Goal: Book appointment/travel/reservation

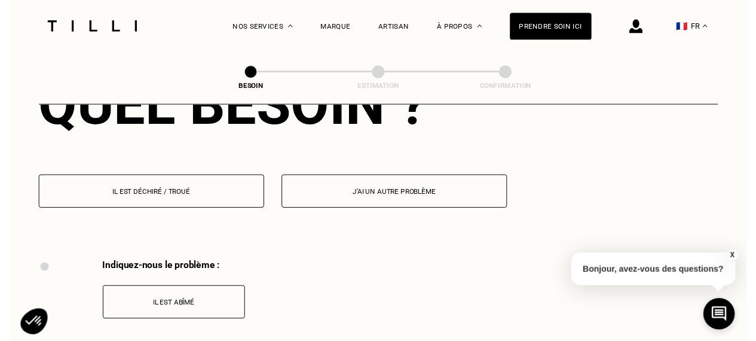
scroll to position [1151, 0]
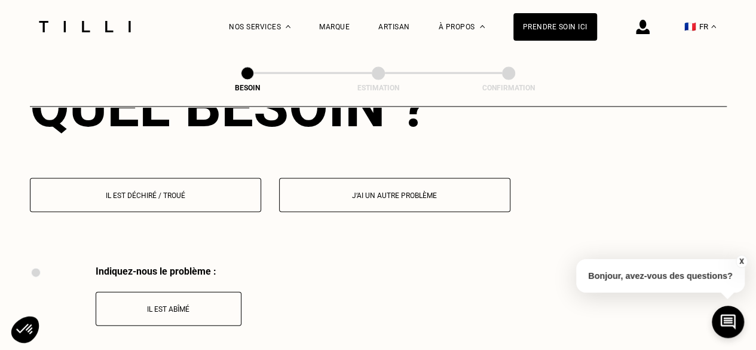
click at [213, 191] on p "Il est déchiré / troué" at bounding box center [145, 195] width 218 height 8
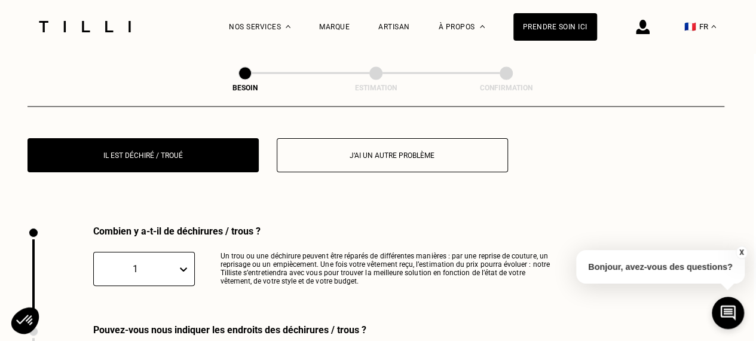
scroll to position [1273, 7]
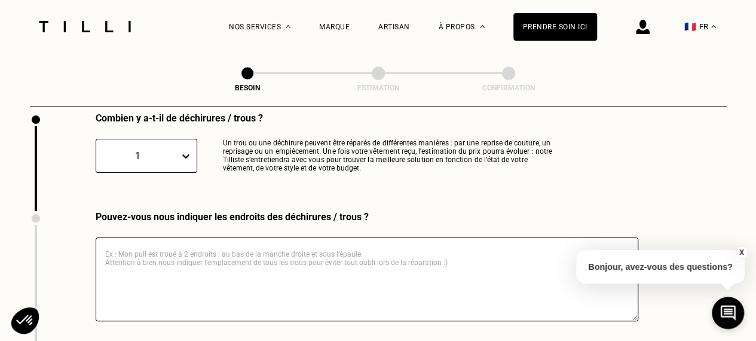
click at [181, 173] on div "1" at bounding box center [147, 156] width 102 height 34
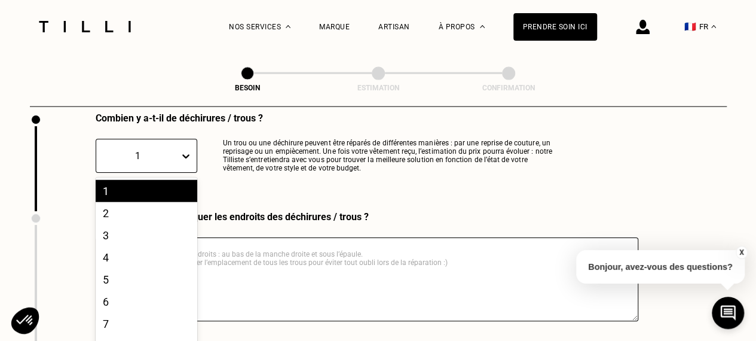
scroll to position [1307, 0]
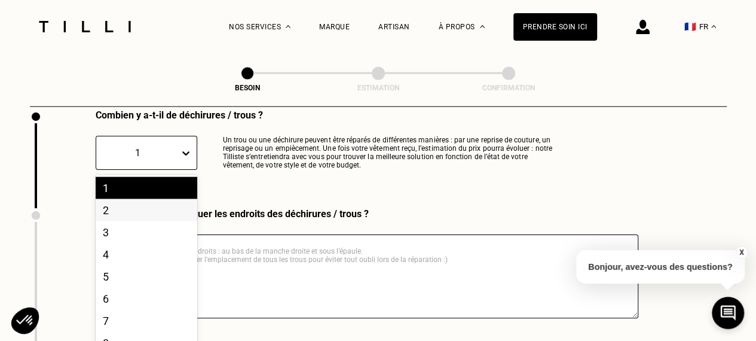
click at [157, 200] on div "2" at bounding box center [147, 210] width 102 height 22
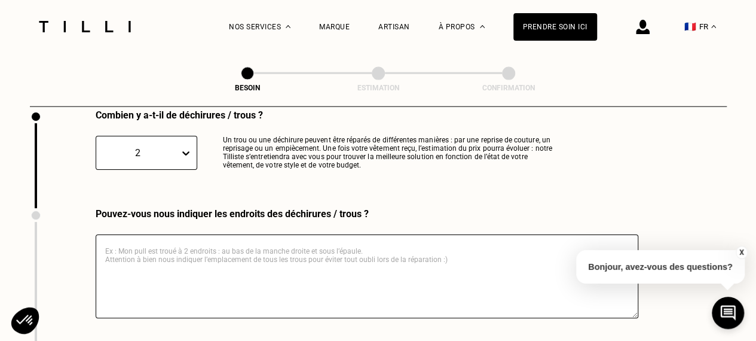
click at [286, 248] on textarea at bounding box center [367, 276] width 543 height 84
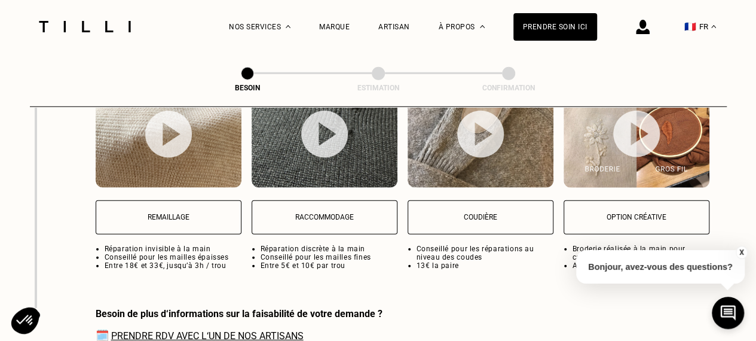
scroll to position [1649, 0]
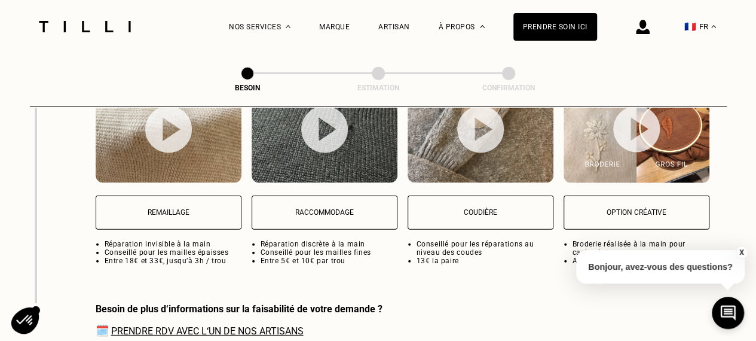
type textarea "Manche gauche."
click at [351, 212] on button "Raccommodage" at bounding box center [325, 212] width 146 height 34
select select "FR"
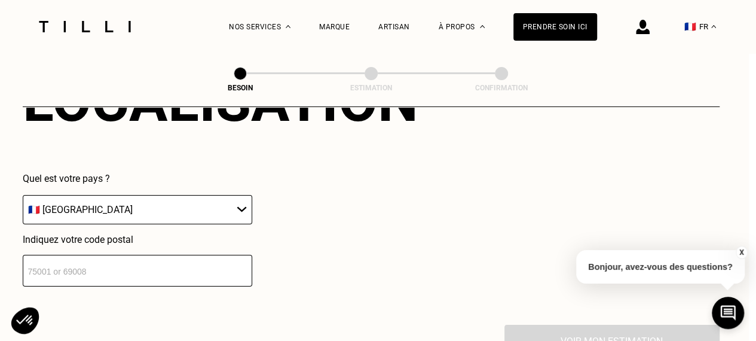
scroll to position [2016, 7]
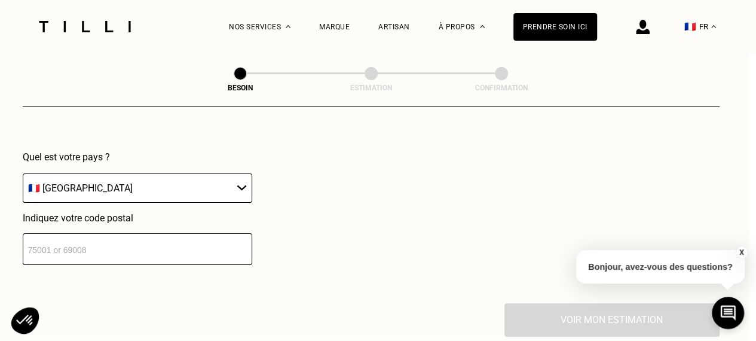
click at [185, 233] on input "number" at bounding box center [138, 249] width 230 height 32
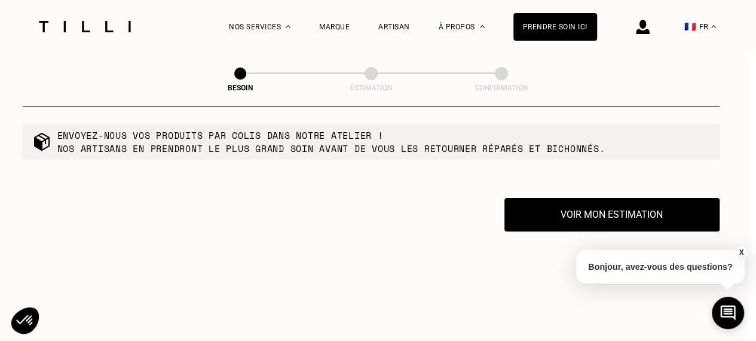
scroll to position [2196, 7]
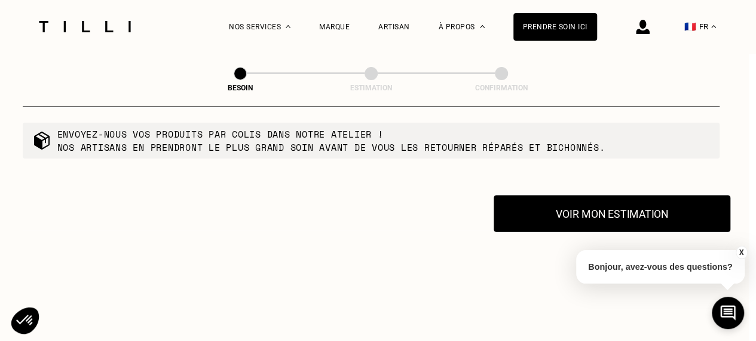
type input "76000"
click at [613, 204] on button "Voir mon estimation" at bounding box center [612, 213] width 237 height 37
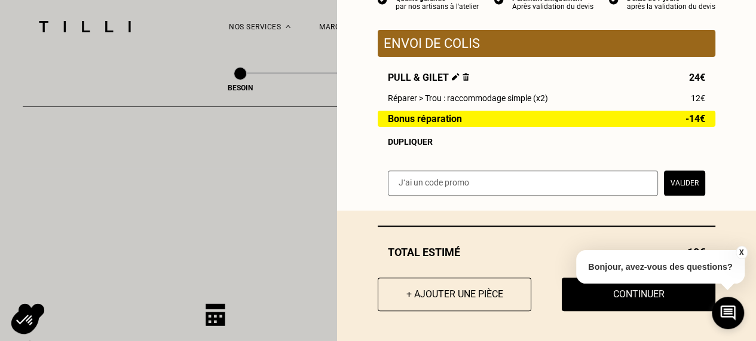
scroll to position [2266, 7]
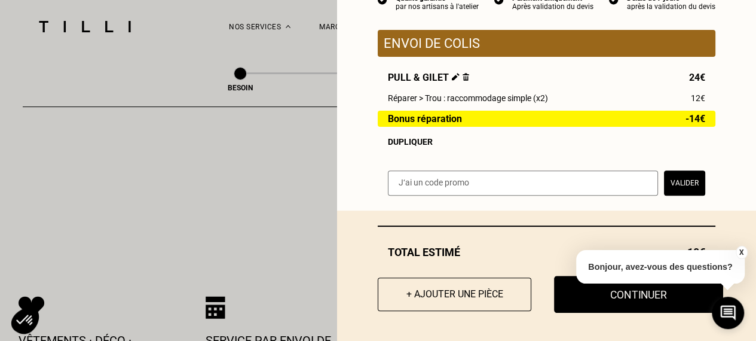
click at [570, 302] on button "Continuer" at bounding box center [638, 294] width 169 height 37
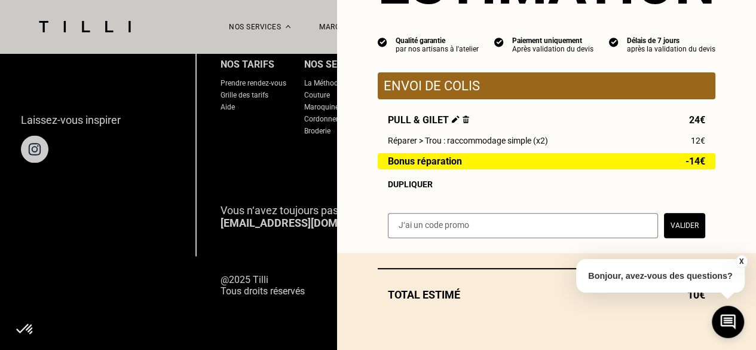
scroll to position [91, 0]
select select "FR"
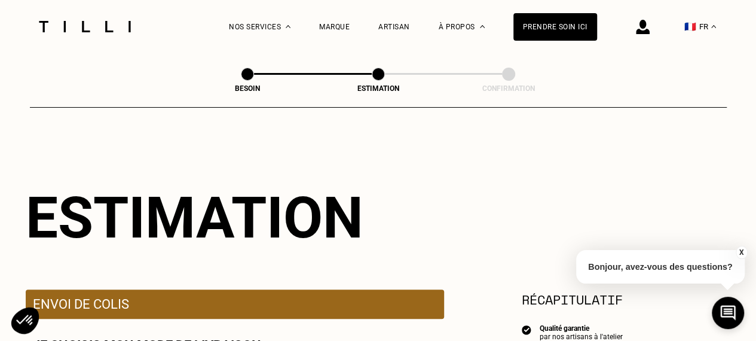
click at [737, 248] on button "X" at bounding box center [741, 252] width 12 height 13
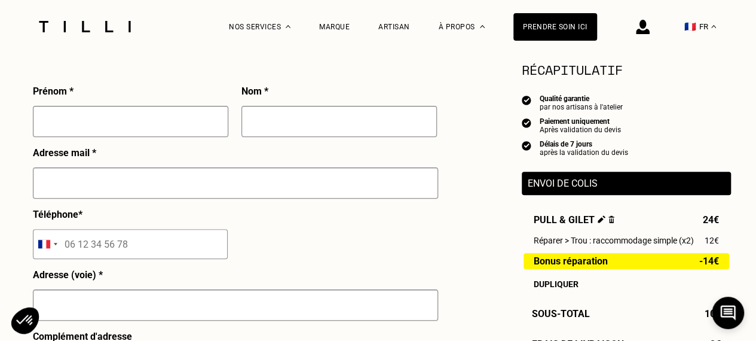
scroll to position [291, 0]
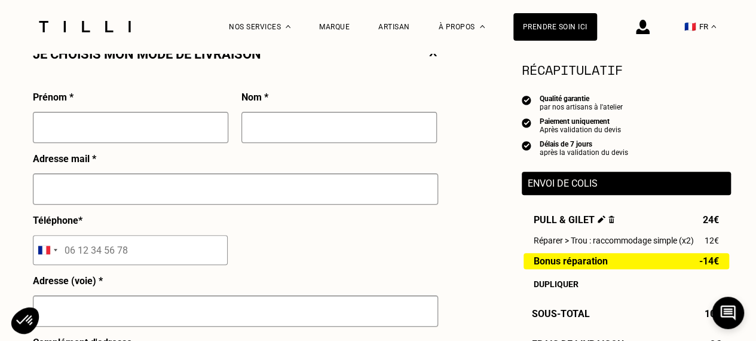
click at [178, 135] on input "text" at bounding box center [130, 127] width 195 height 31
type input "Amaury"
type input "[PERSON_NAME]"
click at [100, 200] on input "text" at bounding box center [235, 188] width 405 height 31
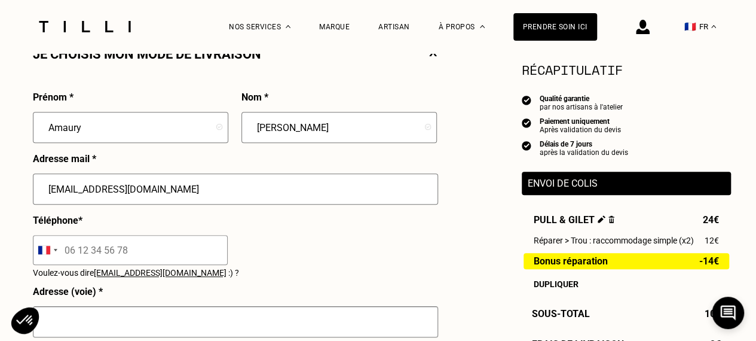
type input "[EMAIL_ADDRESS][DOMAIN_NAME]"
click at [97, 245] on input "tel" at bounding box center [130, 250] width 195 height 30
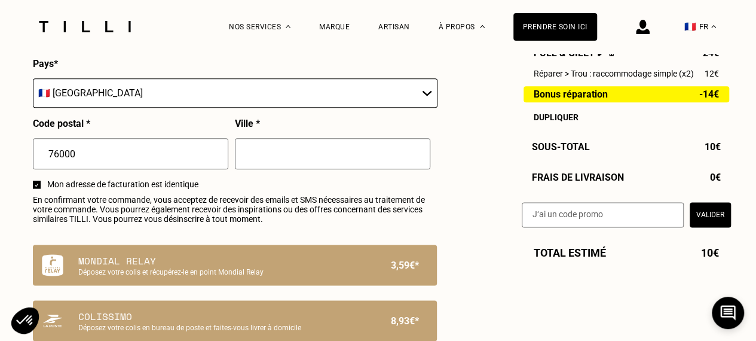
scroll to position [734, 0]
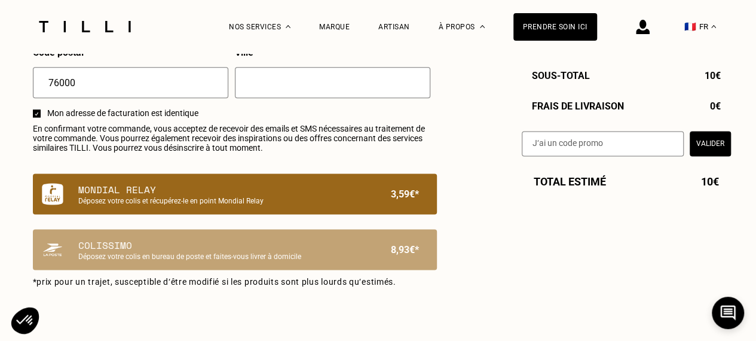
type input "06 50 05 72 91"
click at [262, 194] on p "Mondial Relay" at bounding box center [214, 189] width 273 height 14
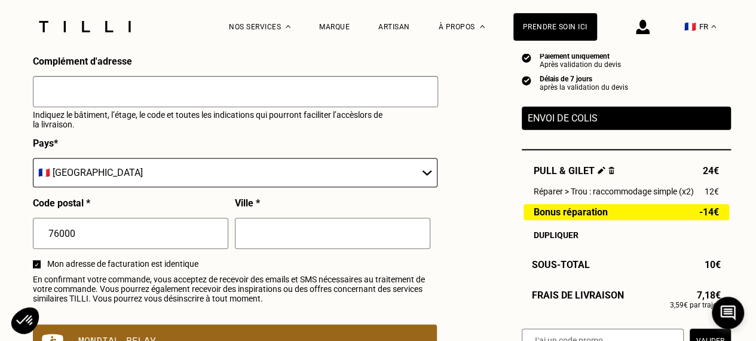
scroll to position [484, 0]
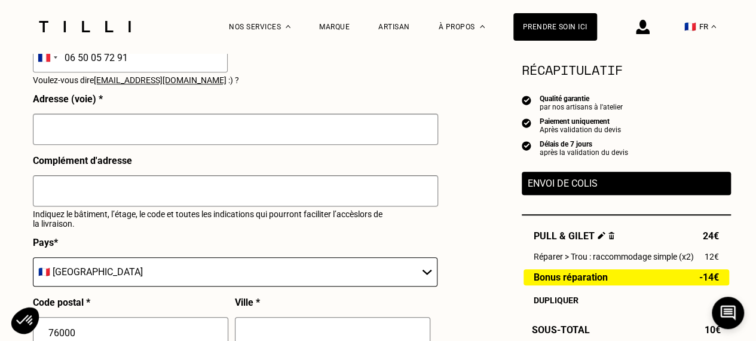
click at [130, 127] on input "text" at bounding box center [235, 129] width 405 height 31
type input "7"
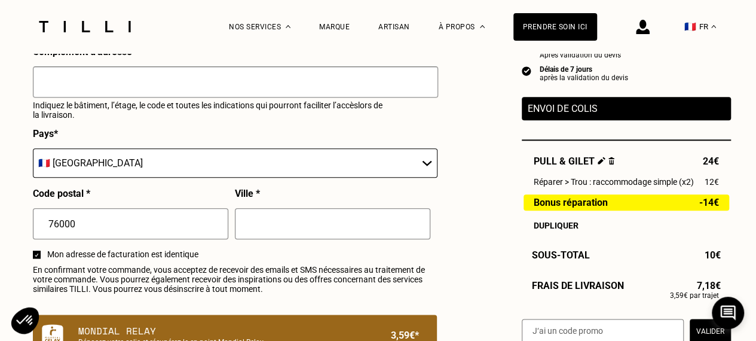
scroll to position [594, 0]
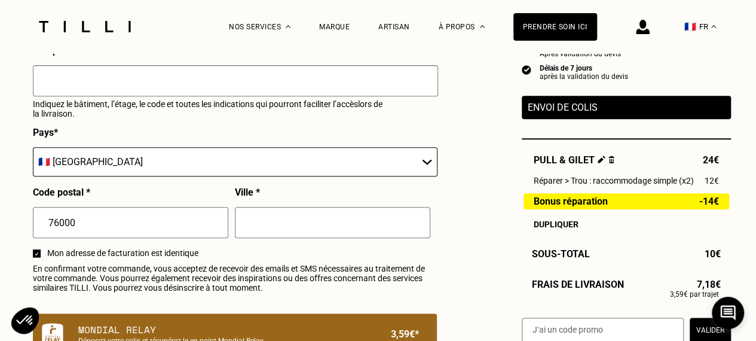
type input "[STREET_ADDRESS]"
click at [265, 227] on input "text" at bounding box center [332, 222] width 195 height 31
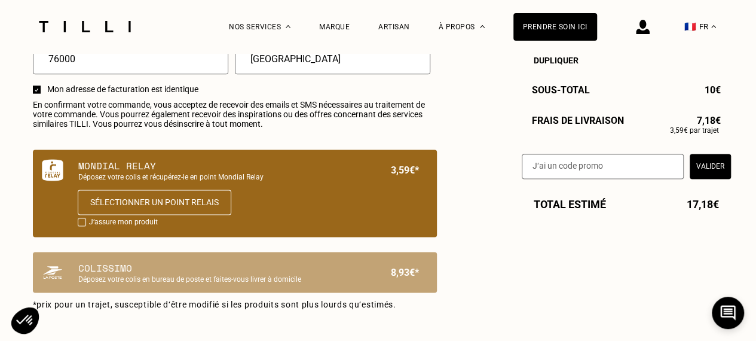
scroll to position [758, 0]
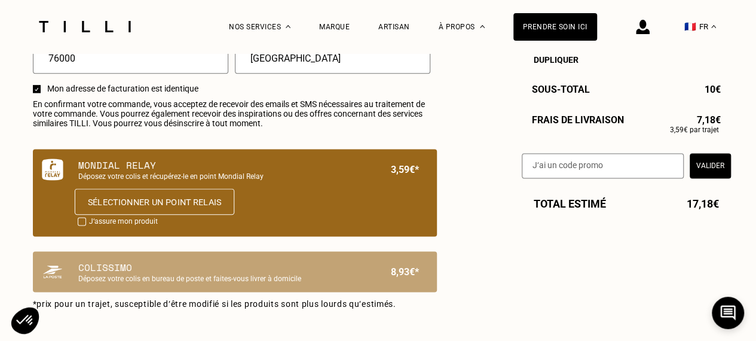
type input "[GEOGRAPHIC_DATA]"
click at [121, 211] on button "Sélectionner un point relais" at bounding box center [154, 201] width 160 height 26
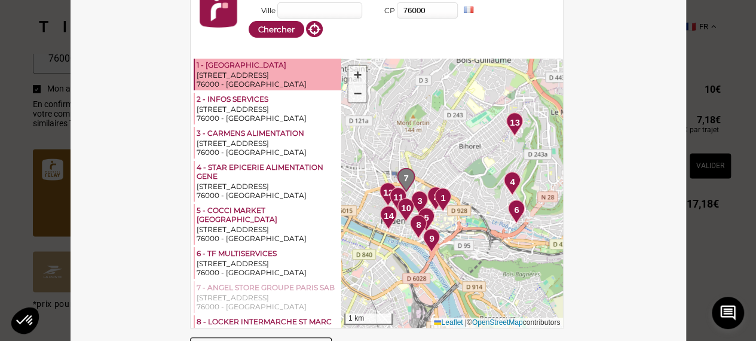
click at [254, 75] on div "[STREET_ADDRESS]" at bounding box center [268, 75] width 143 height 9
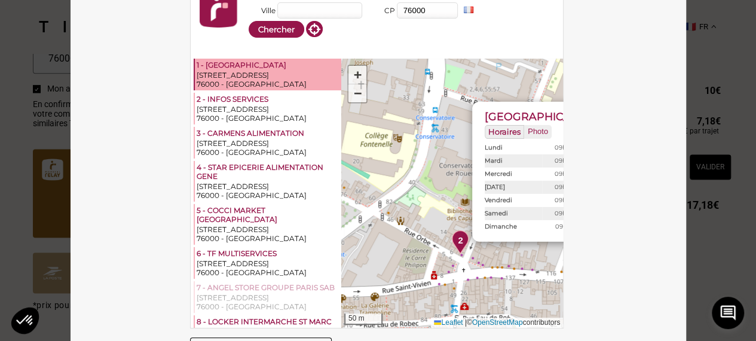
drag, startPoint x: 413, startPoint y: 272, endPoint x: 537, endPoint y: 274, distance: 124.4
click at [537, 274] on div "1 2 3 4 5 6 7 8 9 10 11 12 13 14 [GEOGRAPHIC_DATA] Photo [DATE] 09h00-22h00 - […" at bounding box center [452, 193] width 222 height 269
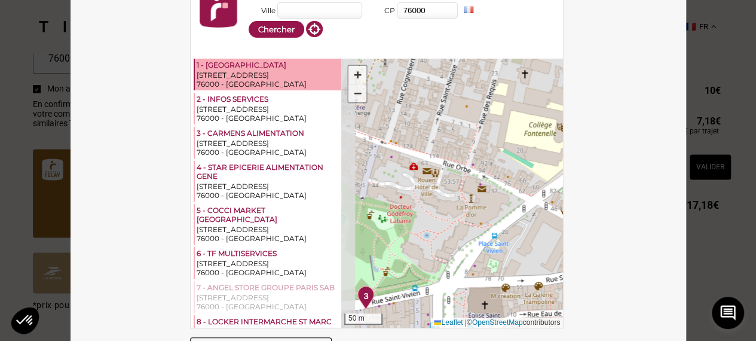
drag, startPoint x: 426, startPoint y: 191, endPoint x: 589, endPoint y: 180, distance: 164.2
click at [589, 180] on div "Sélectionnez votre Point Relais ® ou Locker - Mondial Relay Ville CP 76000 FR E…" at bounding box center [379, 171] width 616 height 424
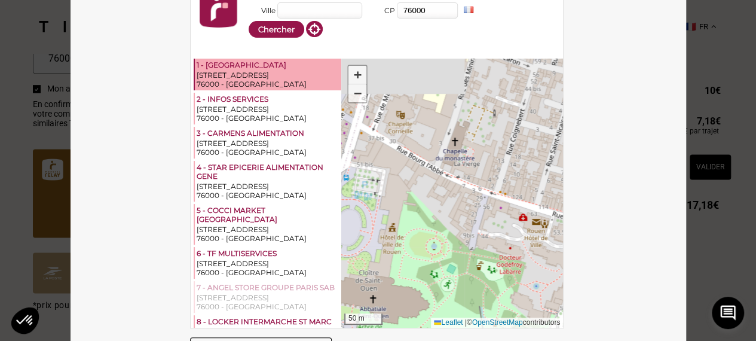
drag, startPoint x: 432, startPoint y: 179, endPoint x: 553, endPoint y: 240, distance: 135.3
click at [553, 240] on div "1 2 3 4 5 6 7 8 9 10 11 12 13 14 [GEOGRAPHIC_DATA] Photo [DATE] 09h00-22h00 - […" at bounding box center [452, 193] width 222 height 269
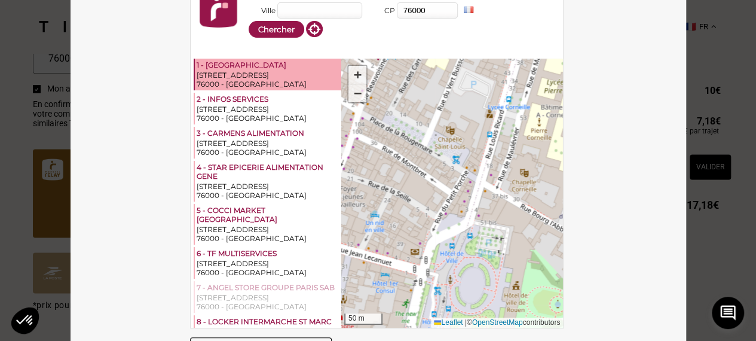
drag, startPoint x: 402, startPoint y: 190, endPoint x: 514, endPoint y: 237, distance: 121.9
click at [514, 237] on div "1 2 3 4 5 6 7 8 9 10 11 12 13 14 [GEOGRAPHIC_DATA] Photo [DATE] 09h00-22h00 - […" at bounding box center [452, 193] width 222 height 269
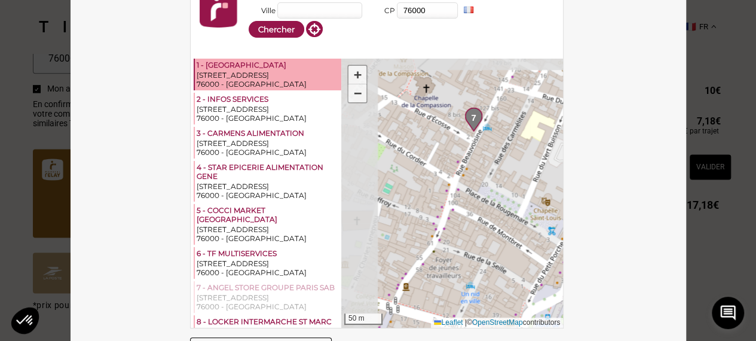
drag, startPoint x: 377, startPoint y: 186, endPoint x: 472, endPoint y: 258, distance: 119.6
click at [472, 258] on div "1 2 3 4 5 6 7 8 9 10 11 12 13 14 [GEOGRAPHIC_DATA] Photo [DATE] 09h00-22h00 - […" at bounding box center [452, 193] width 222 height 269
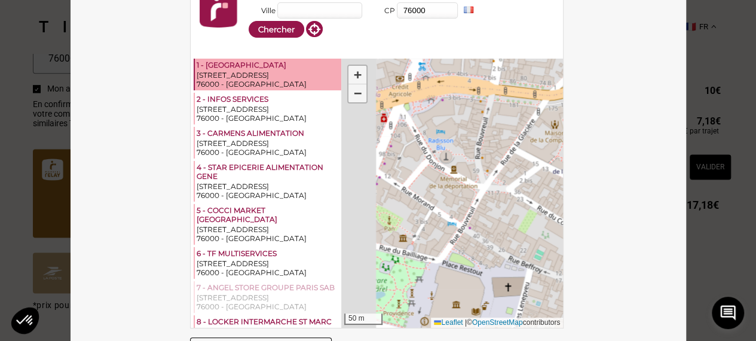
drag, startPoint x: 413, startPoint y: 180, endPoint x: 564, endPoint y: 246, distance: 165.7
click at [564, 246] on div "Sélectionnez votre Point Relais ® ou Locker - Mondial Relay Ville CP 76000 FR E…" at bounding box center [379, 171] width 616 height 424
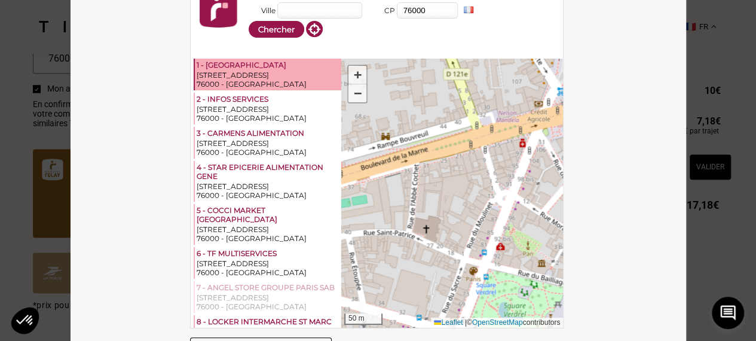
drag, startPoint x: 414, startPoint y: 166, endPoint x: 552, endPoint y: 191, distance: 140.4
click at [552, 191] on div "1 2 3 4 5 6 7 8 9 10 11 12 13 14 [GEOGRAPHIC_DATA] Photo [DATE] 09h00-22h00 - […" at bounding box center [452, 193] width 222 height 269
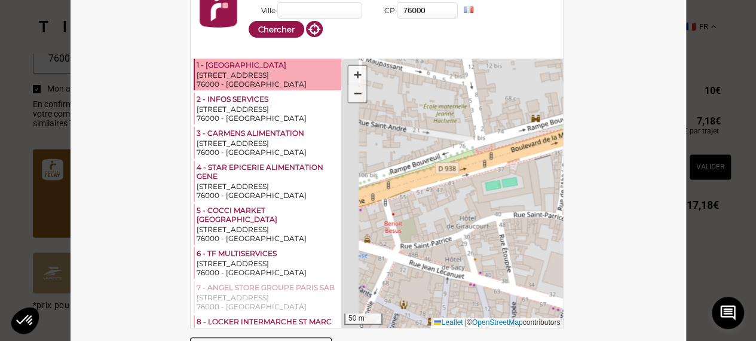
drag, startPoint x: 389, startPoint y: 170, endPoint x: 572, endPoint y: 146, distance: 184.5
click at [572, 146] on div "Sélectionnez votre Point Relais ® ou Locker - Mondial Relay Ville CP 76000 FR E…" at bounding box center [379, 171] width 616 height 424
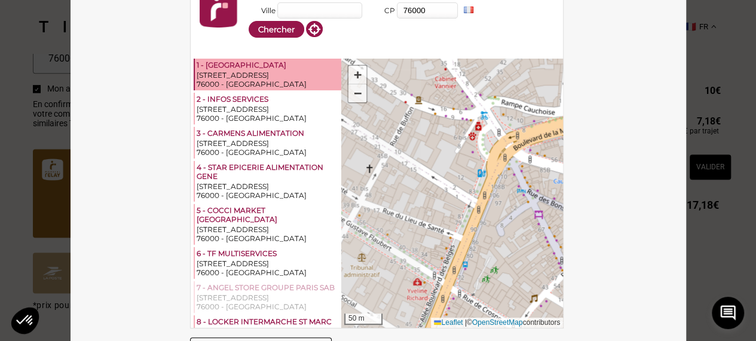
drag, startPoint x: 402, startPoint y: 192, endPoint x: 583, endPoint y: 124, distance: 194.1
click at [583, 124] on div "Sélectionnez votre Point Relais ® ou Locker - Mondial Relay Ville CP 76000 FR E…" at bounding box center [379, 171] width 616 height 424
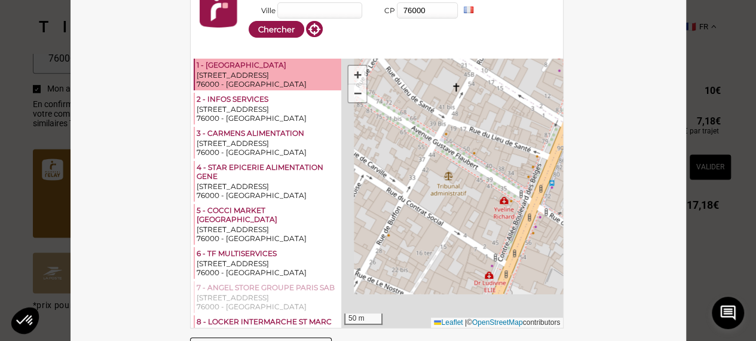
drag, startPoint x: 412, startPoint y: 186, endPoint x: 499, endPoint y: 103, distance: 120.1
click at [499, 103] on div "1 2 3 4 5 6 7 8 9 10 11 12 13 14 [GEOGRAPHIC_DATA] Photo [DATE] 09h00-22h00 - […" at bounding box center [452, 193] width 222 height 269
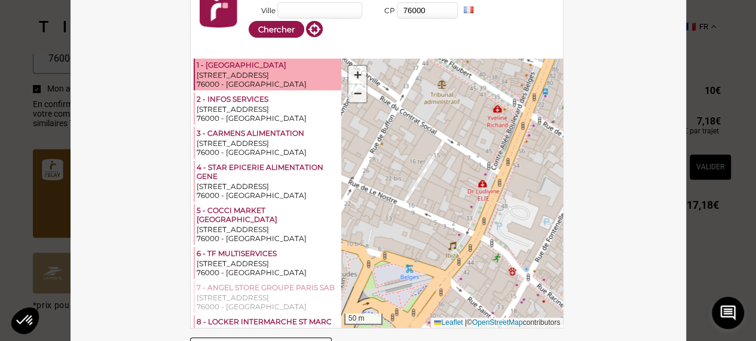
drag, startPoint x: 440, startPoint y: 197, endPoint x: 433, endPoint y: 108, distance: 90.0
click at [433, 108] on div "1 2 3 4 5 6 7 8 9 10 11 12 13 14 [GEOGRAPHIC_DATA] Photo [DATE] 09h00-22h00 - […" at bounding box center [452, 193] width 222 height 269
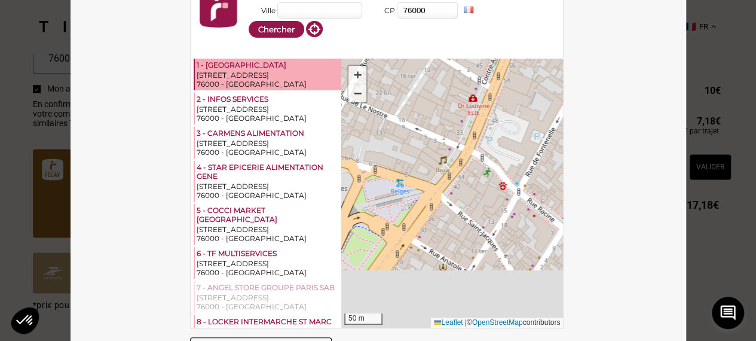
drag, startPoint x: 481, startPoint y: 222, endPoint x: 468, endPoint y: 108, distance: 114.9
click at [468, 108] on div "1 2 3 4 5 6 7 8 9 10 11 12 13 14 [GEOGRAPHIC_DATA] Photo [DATE] 09h00-22h00 - […" at bounding box center [452, 193] width 222 height 269
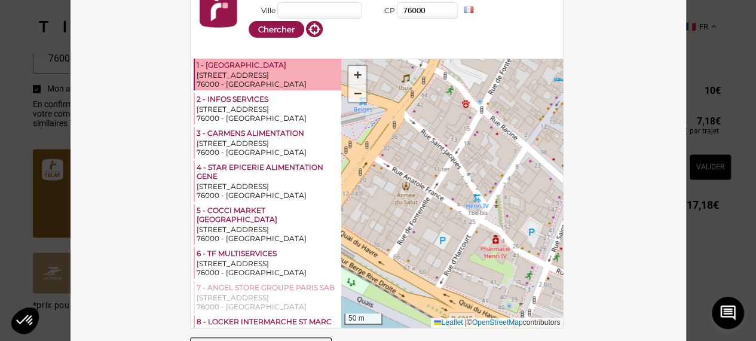
drag, startPoint x: 479, startPoint y: 198, endPoint x: 446, endPoint y: 144, distance: 63.9
click at [446, 144] on div "1 2 3 4 5 6 7 8 9 10 11 12 13 14 [GEOGRAPHIC_DATA] Photo [DATE] 09h00-22h00 - […" at bounding box center [452, 193] width 222 height 269
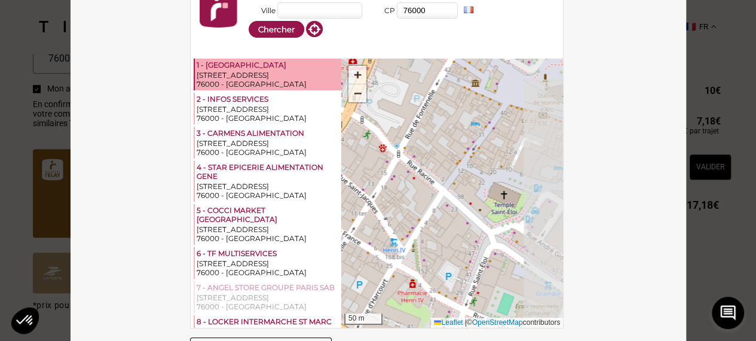
drag, startPoint x: 496, startPoint y: 157, endPoint x: 413, endPoint y: 202, distance: 94.4
click at [413, 202] on div "1 2 3 4 5 6 7 8 9 10 11 12 13 14 [GEOGRAPHIC_DATA] Photo [DATE] 09h00-22h00 - […" at bounding box center [452, 193] width 222 height 269
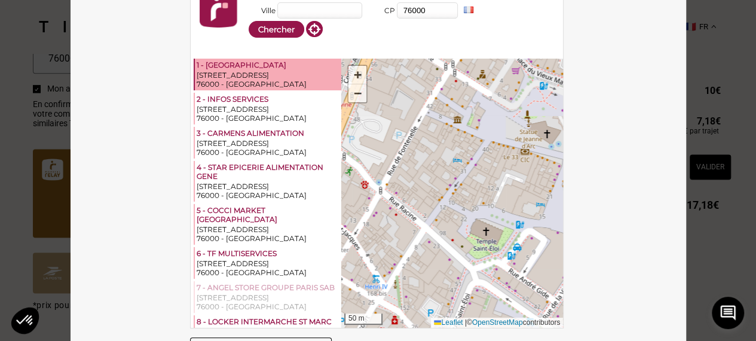
drag, startPoint x: 487, startPoint y: 155, endPoint x: 469, endPoint y: 192, distance: 40.6
click at [469, 192] on div "1 2 3 4 5 6 7 8 9 10 11 12 13 14 [GEOGRAPHIC_DATA] Photo [DATE] 09h00-22h00 - […" at bounding box center [452, 193] width 222 height 269
click at [354, 96] on span "−" at bounding box center [358, 92] width 8 height 15
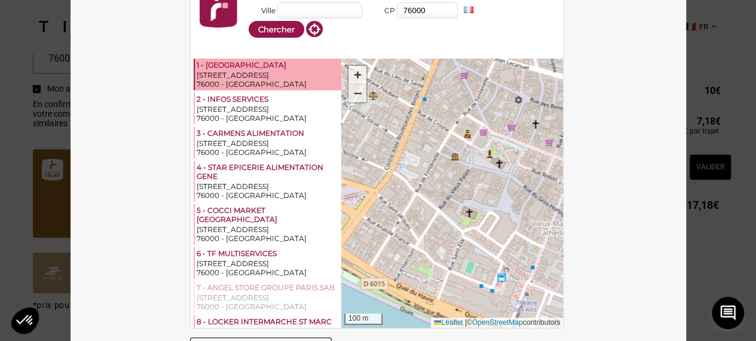
click at [354, 96] on span "−" at bounding box center [358, 92] width 8 height 15
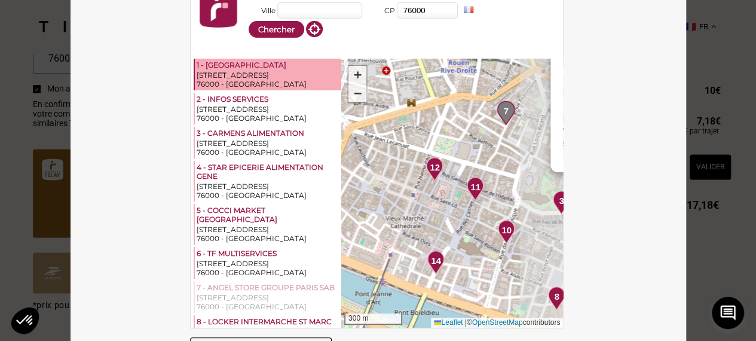
drag, startPoint x: 436, startPoint y: 172, endPoint x: 359, endPoint y: 181, distance: 78.2
click at [359, 181] on div "1 2 3 4 5 6 7 8 9 10 11 12 13 14 [GEOGRAPHIC_DATA] Photo [DATE] 09h00-22h00 - […" at bounding box center [452, 193] width 222 height 269
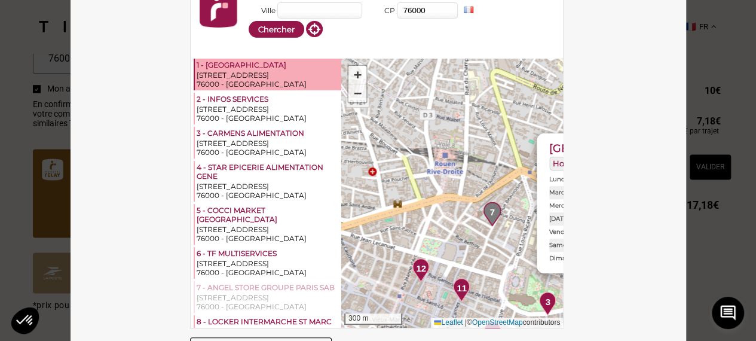
drag, startPoint x: 398, startPoint y: 138, endPoint x: 383, endPoint y: 239, distance: 102.2
click at [383, 239] on div "1 2 3 4 5 6 7 8 9 10 11 12 13 14 [GEOGRAPHIC_DATA] Photo [DATE] 09h00-22h00 - […" at bounding box center [452, 193] width 222 height 269
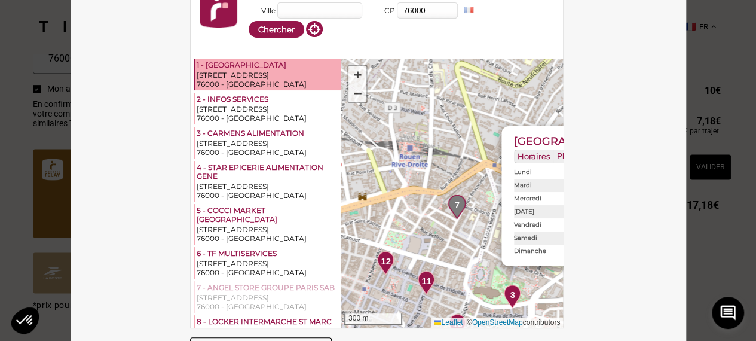
drag, startPoint x: 399, startPoint y: 151, endPoint x: 386, endPoint y: 145, distance: 14.4
click at [386, 145] on div "1 2 3 4 5 6 7 8 9 10 11 12 13 14 [GEOGRAPHIC_DATA] Photo [DATE] 09h00-22h00 - […" at bounding box center [452, 193] width 222 height 269
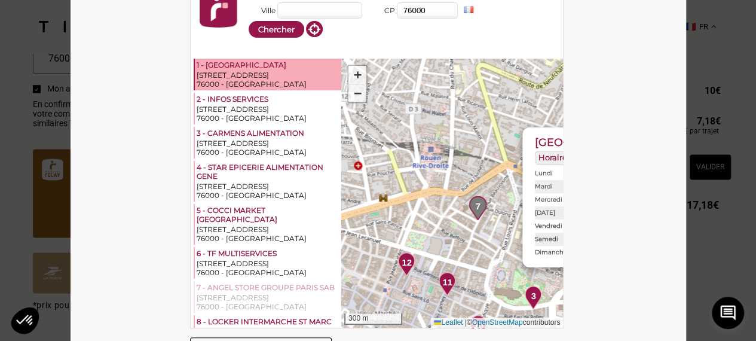
click at [314, 13] on input "Ville" at bounding box center [319, 10] width 85 height 16
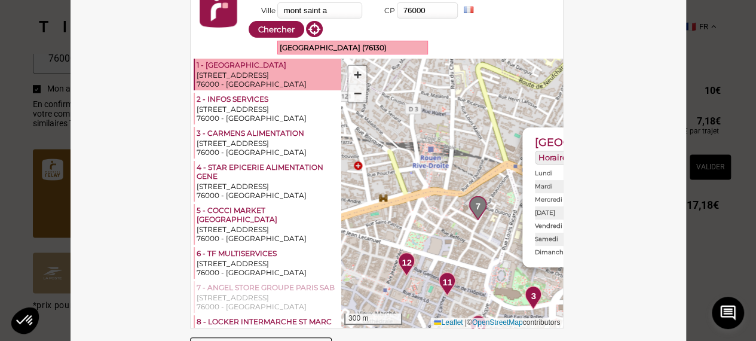
click at [326, 47] on div "[GEOGRAPHIC_DATA] (76130)" at bounding box center [352, 47] width 149 height 13
type input "[GEOGRAPHIC_DATA]"
type input "76130"
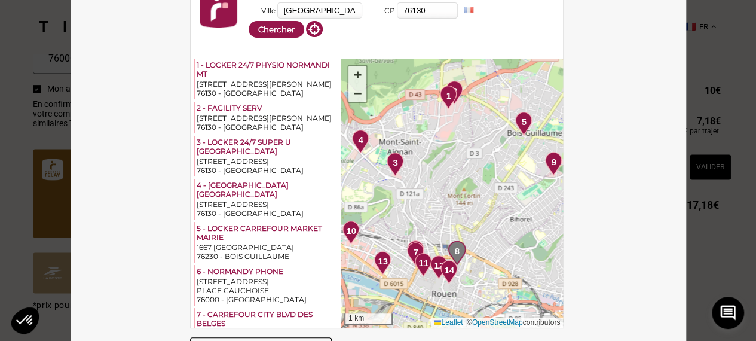
click at [396, 133] on div "1 2 3 4 5 6 7 8 9 10 11 12 13 14 + − 1 km Leaflet | © OpenStreetMap contributors" at bounding box center [452, 193] width 222 height 269
click at [411, 136] on div "1 2 3 4 5 6 7 8 9 10 11 12 13 14 + − 1 km Leaflet | © OpenStreetMap contributors" at bounding box center [452, 193] width 222 height 269
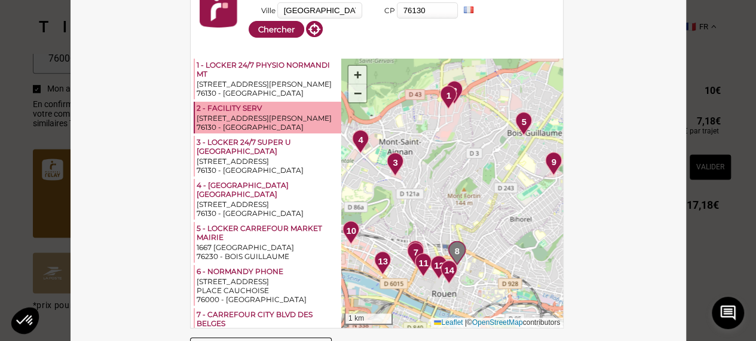
click at [264, 114] on div "[STREET_ADDRESS][PERSON_NAME]" at bounding box center [268, 118] width 143 height 9
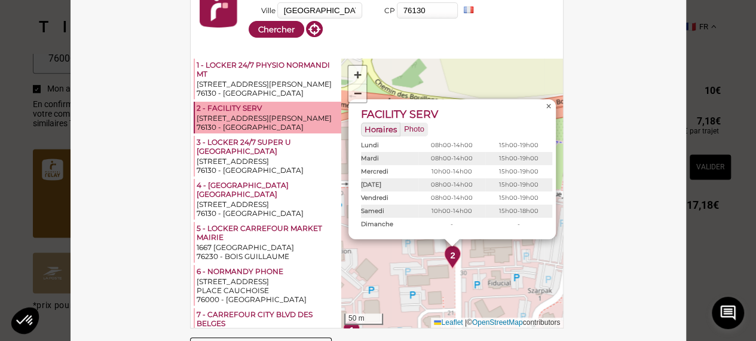
click at [546, 105] on span "×" at bounding box center [548, 106] width 5 height 10
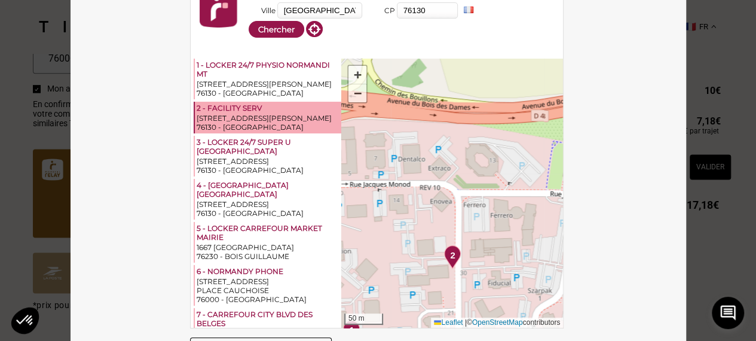
scroll to position [41, 0]
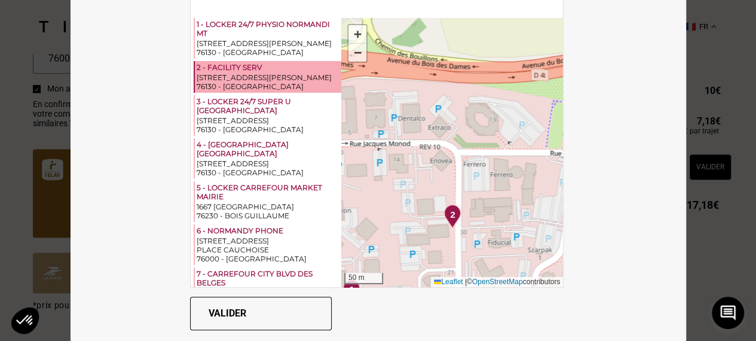
click at [252, 314] on button "Valider" at bounding box center [261, 313] width 142 height 33
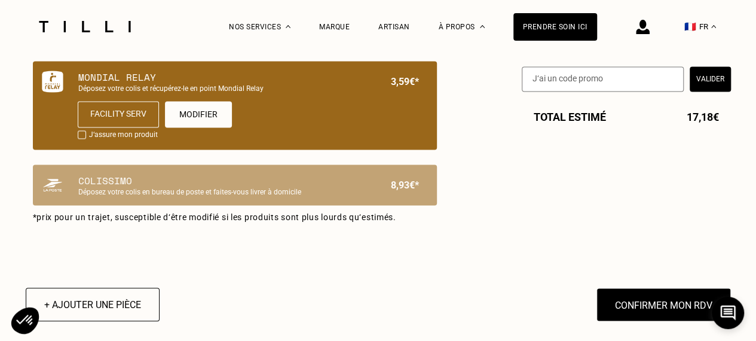
scroll to position [869, 0]
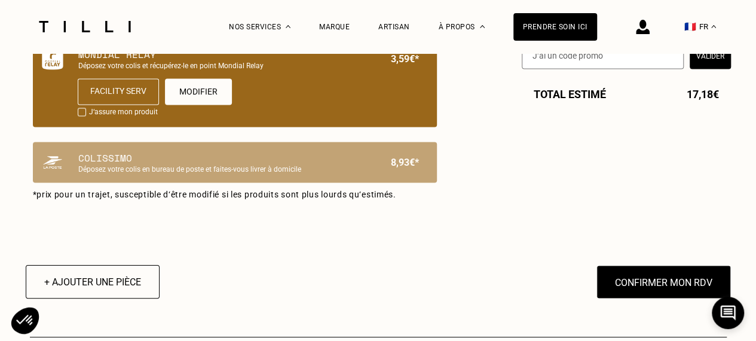
click at [81, 116] on div at bounding box center [82, 112] width 8 height 8
checkbox input "true"
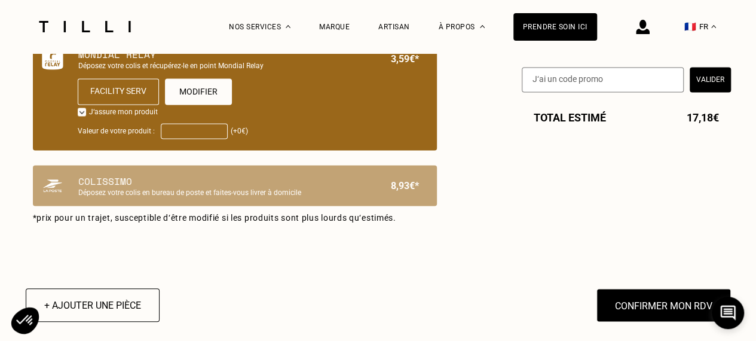
click at [194, 133] on input "Valeur de votre produit :" at bounding box center [194, 131] width 67 height 16
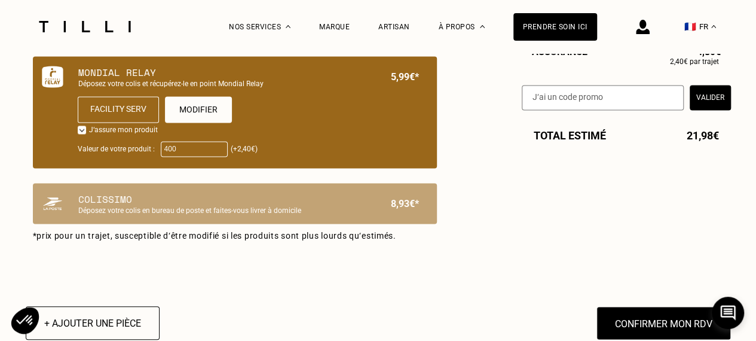
scroll to position [848, 0]
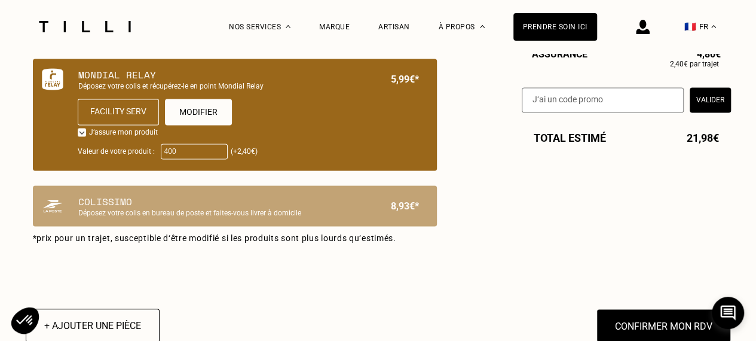
click at [200, 159] on input "400" at bounding box center [194, 151] width 67 height 16
type input "4"
type input "300"
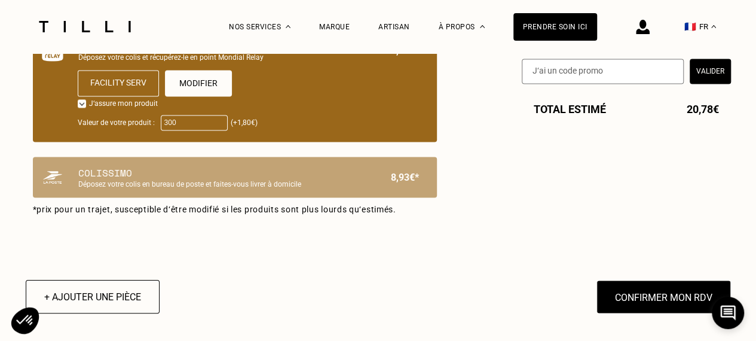
scroll to position [883, 0]
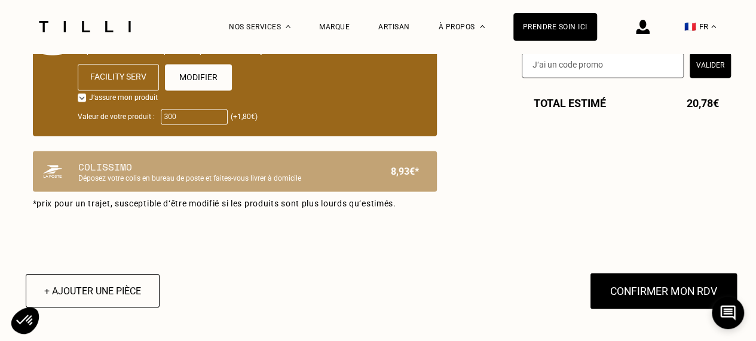
click at [647, 296] on button "Confirmer mon RDV" at bounding box center [663, 290] width 148 height 37
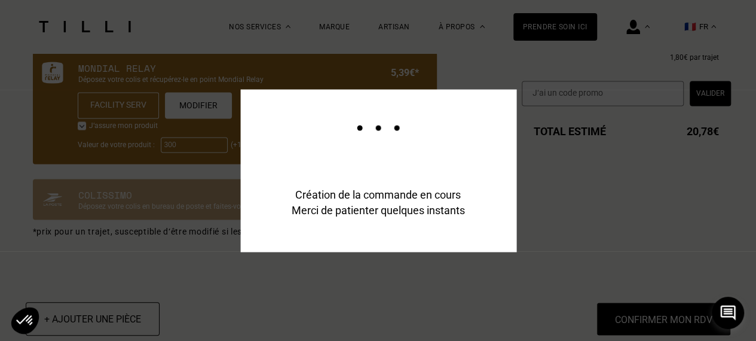
scroll to position [912, 0]
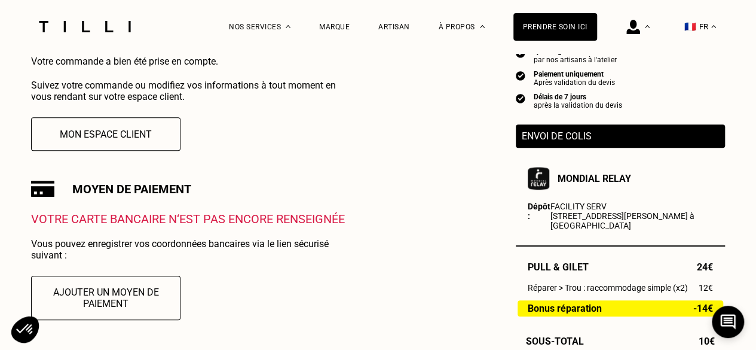
scroll to position [297, 0]
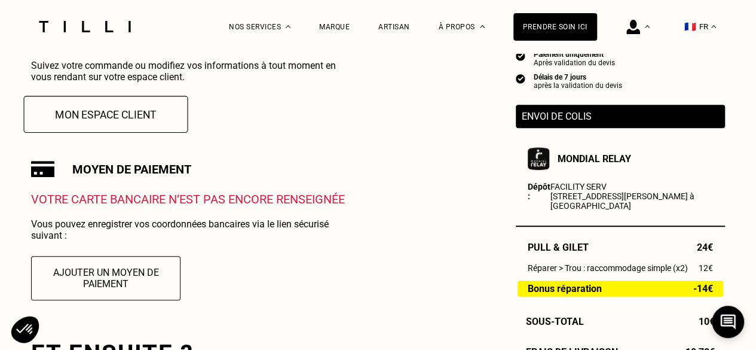
click at [126, 111] on button "Mon espace client" at bounding box center [106, 114] width 164 height 37
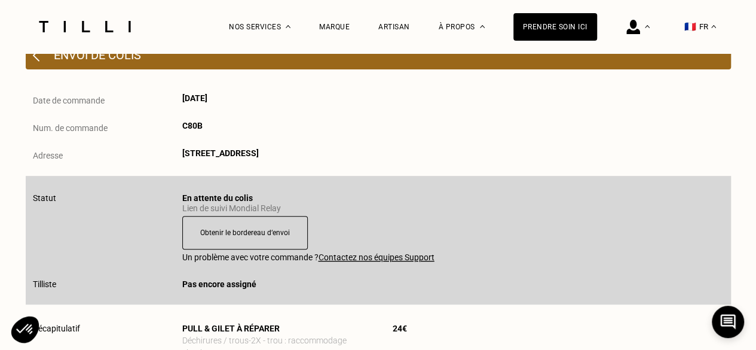
scroll to position [215, 0]
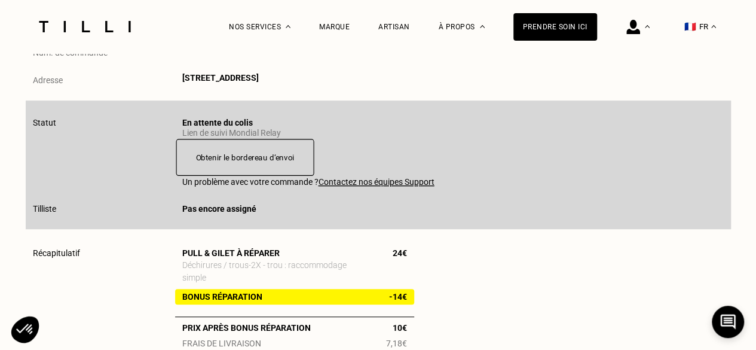
click at [248, 158] on button "Obtenir le bordereau d‘envoi" at bounding box center [245, 157] width 138 height 37
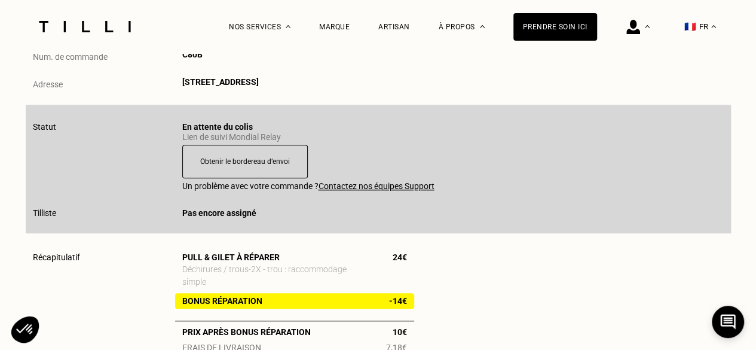
scroll to position [0, 0]
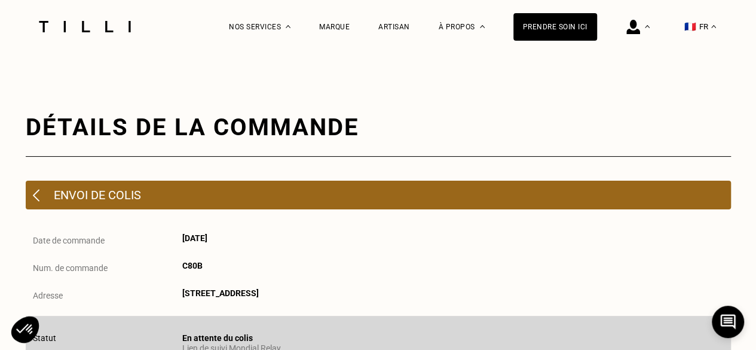
click at [33, 195] on img at bounding box center [36, 195] width 7 height 13
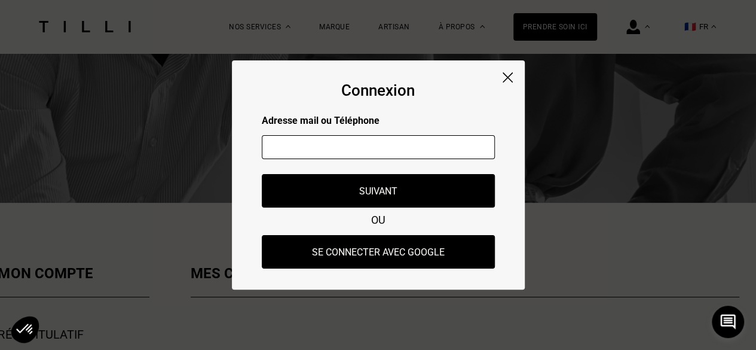
click at [505, 80] on img at bounding box center [508, 77] width 10 height 10
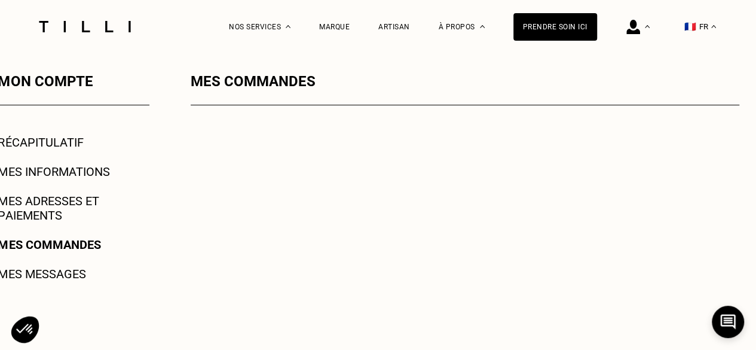
scroll to position [191, 0]
click at [62, 149] on link "Récapitulatif" at bounding box center [40, 143] width 85 height 14
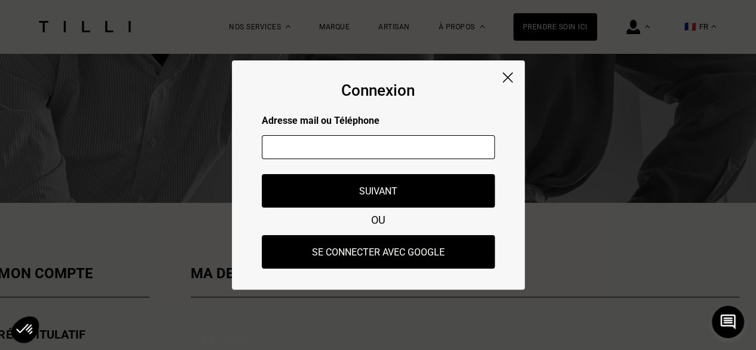
scroll to position [42, 0]
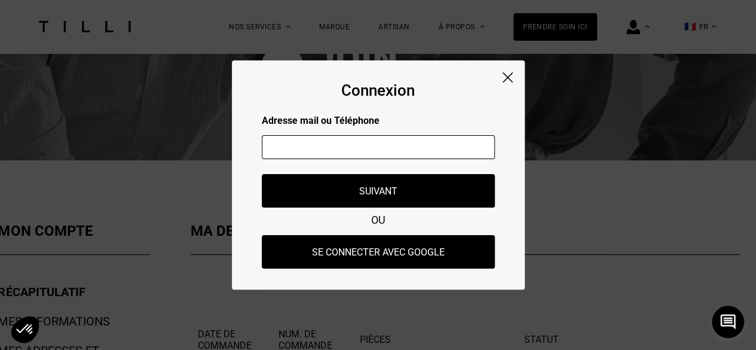
click at [513, 80] on div "Connexion Adresse mail ou Téléphone Adresse mail ou numéro de téléphone non val…" at bounding box center [378, 174] width 293 height 229
click at [506, 78] on img at bounding box center [508, 77] width 10 height 10
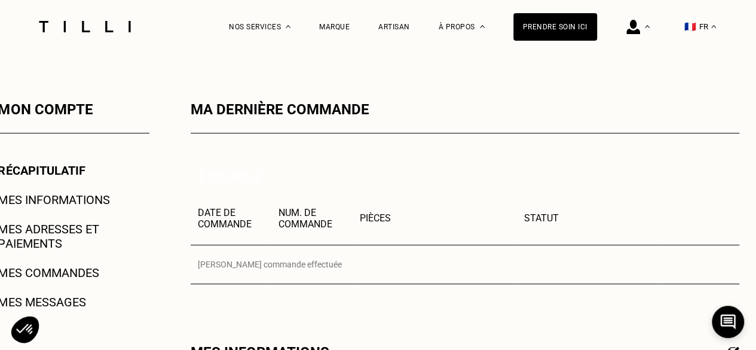
scroll to position [164, 0]
click at [59, 270] on link "Mes commandes" at bounding box center [48, 272] width 101 height 14
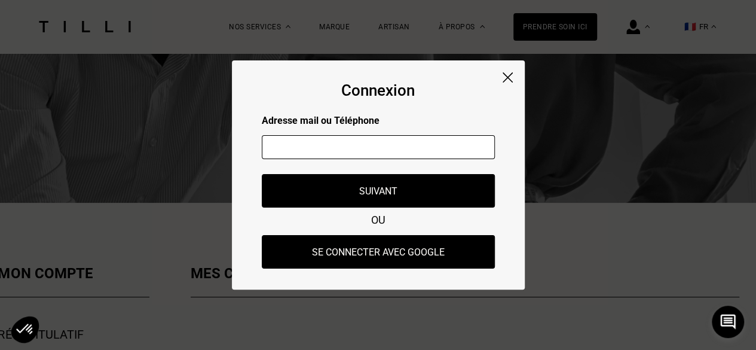
click at [508, 80] on img at bounding box center [508, 77] width 10 height 10
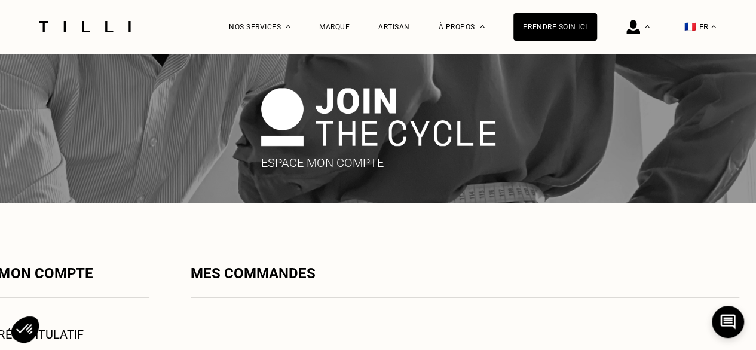
scroll to position [166, 0]
